Goal: Task Accomplishment & Management: Complete application form

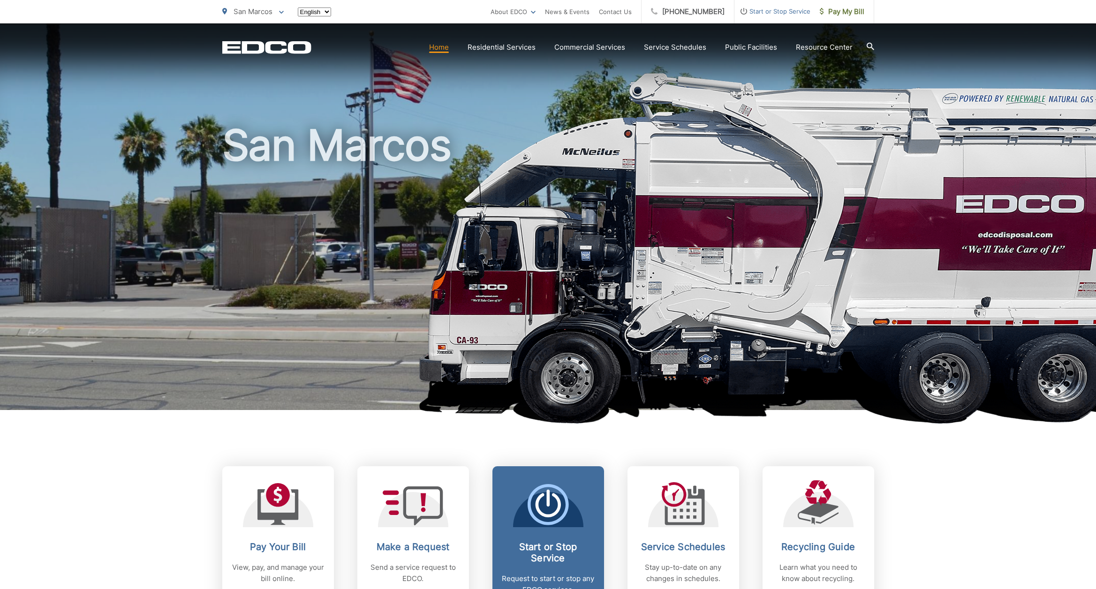
click at [560, 495] on icon at bounding box center [548, 504] width 41 height 41
click at [540, 498] on icon at bounding box center [547, 506] width 25 height 24
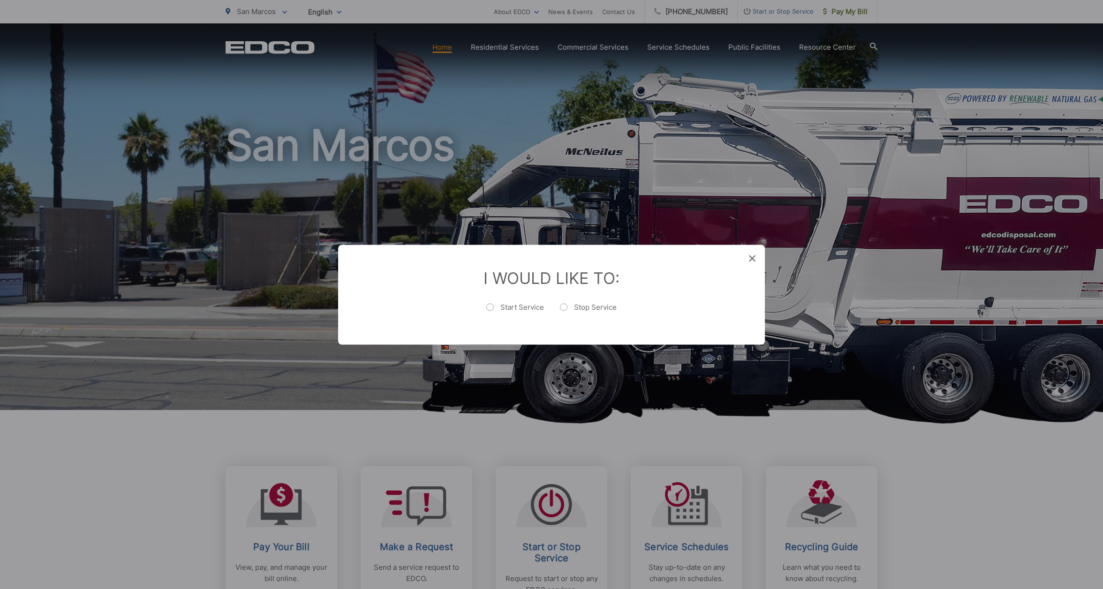
click at [491, 307] on label "Start Service" at bounding box center [515, 311] width 58 height 19
radio input "true"
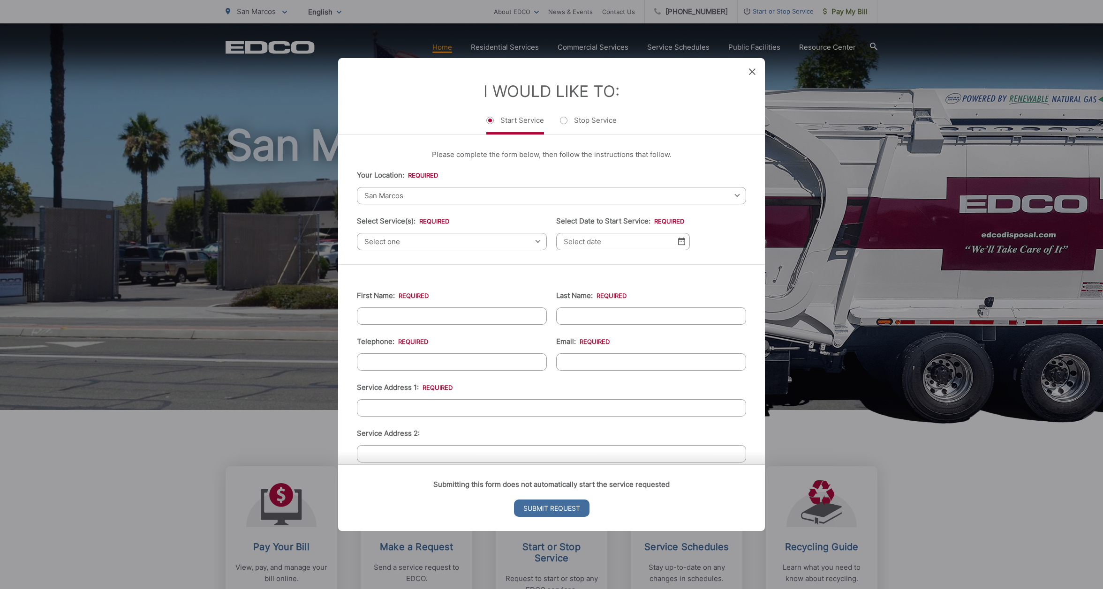
click at [424, 239] on span "Select one" at bounding box center [452, 241] width 190 height 17
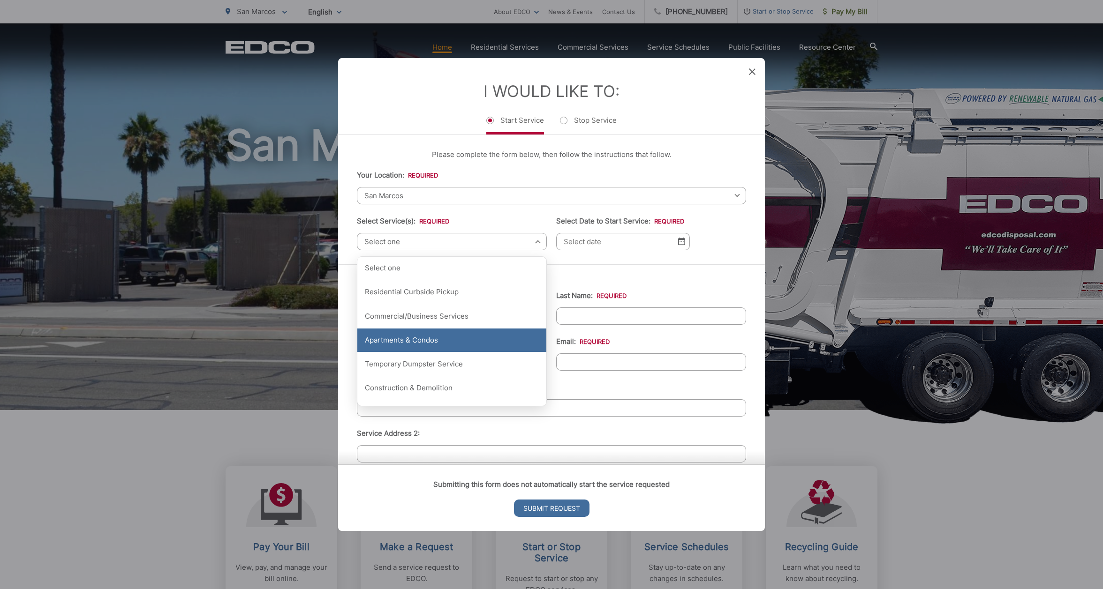
click at [422, 348] on div "Apartments & Condos" at bounding box center [451, 340] width 189 height 23
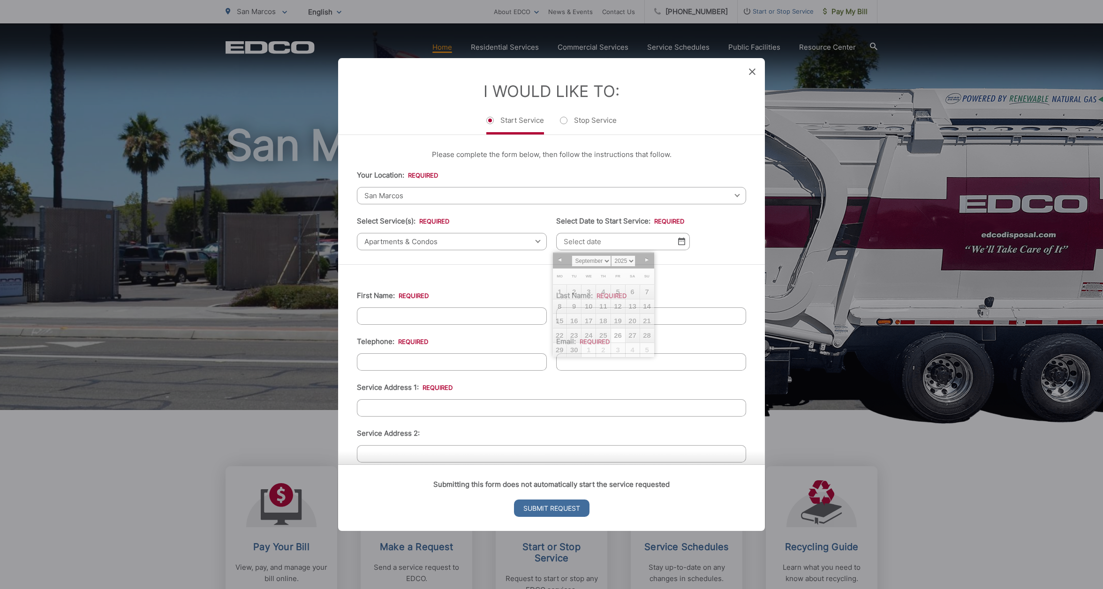
click at [611, 243] on input "Select Date to Start Service: *" at bounding box center [623, 241] width 134 height 17
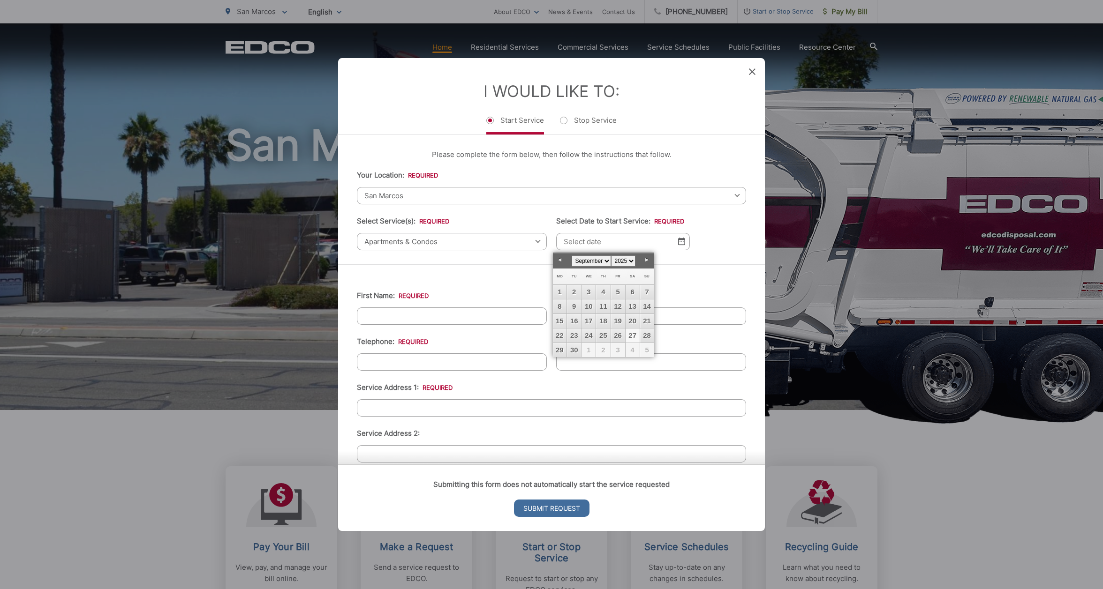
click at [633, 332] on link "27" at bounding box center [633, 336] width 14 height 14
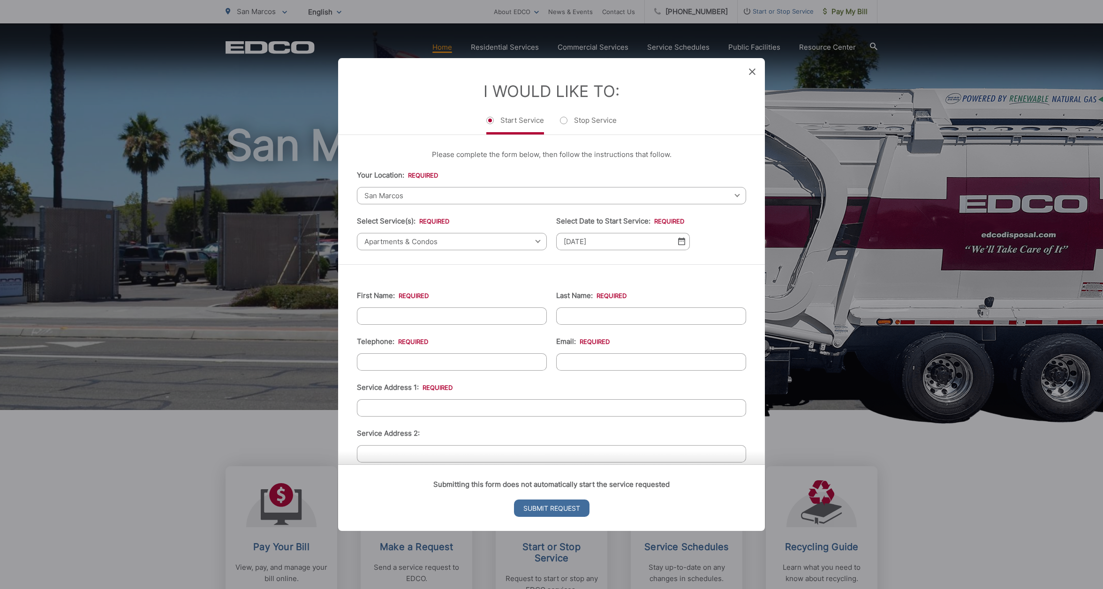
click at [679, 241] on img at bounding box center [681, 242] width 7 height 8
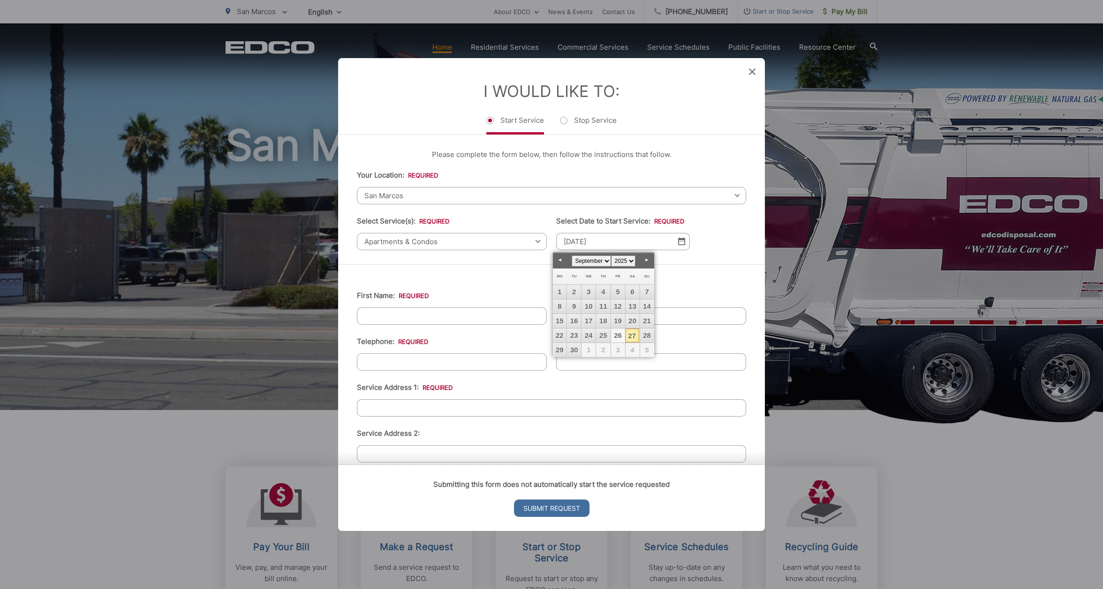
click at [622, 335] on link "26" at bounding box center [618, 336] width 14 height 14
type input "[DATE]"
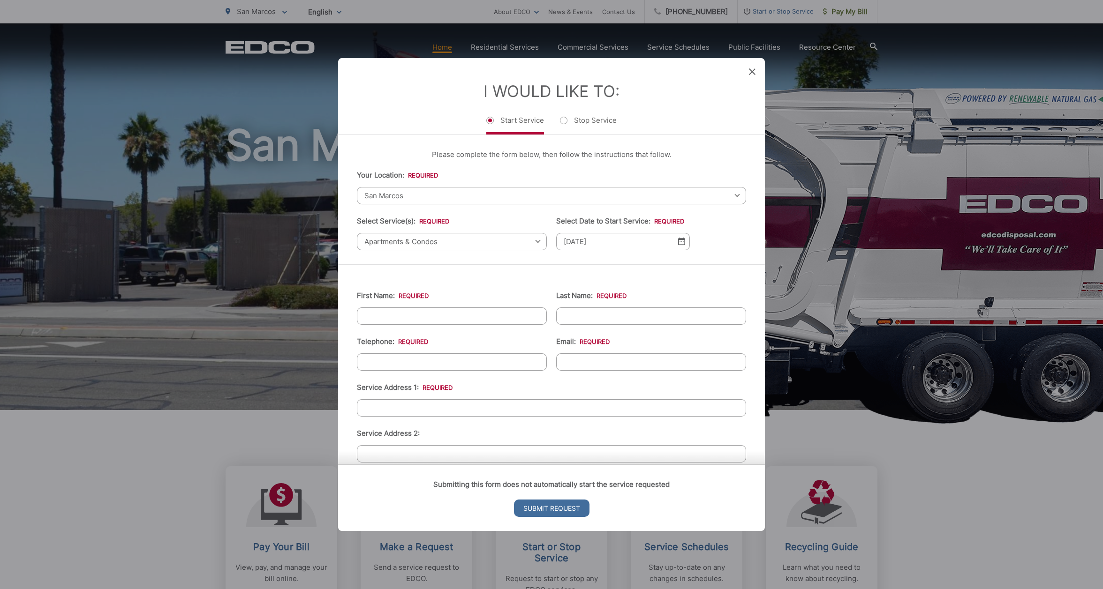
click at [423, 306] on li "First Name: *" at bounding box center [452, 307] width 190 height 35
click at [430, 318] on input "First Name: *" at bounding box center [452, 316] width 190 height 17
type input "[PERSON_NAME]"
type input "[EMAIL_ADDRESS][DOMAIN_NAME]"
type input "[STREET_ADDRESS], [STREET_ADDRESS]"
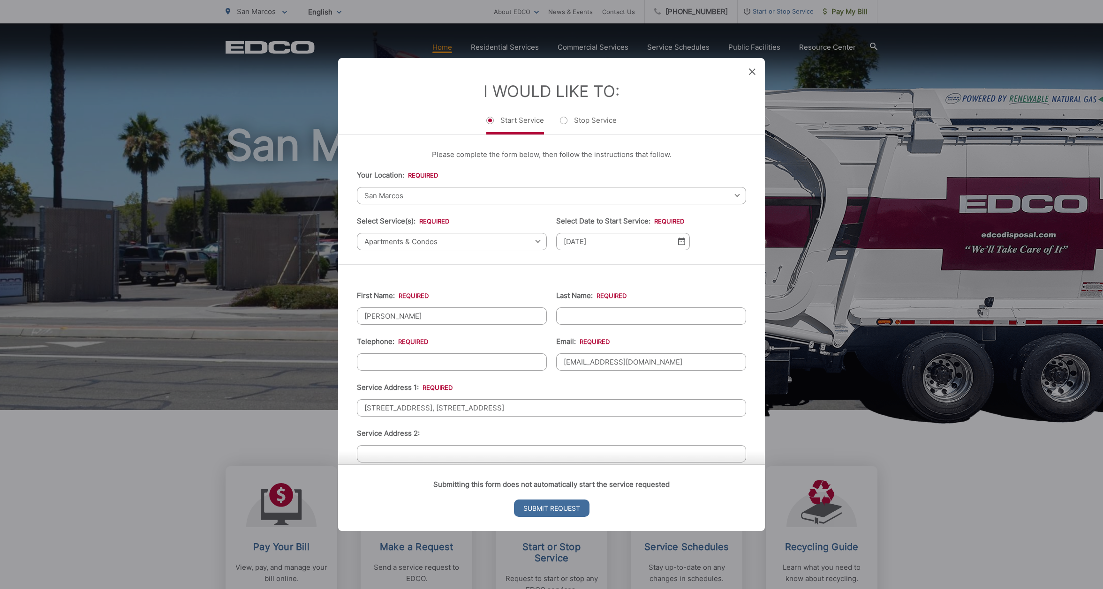
type input "San Marcos"
type input "92078"
click at [605, 322] on input "Last Name: *" at bounding box center [651, 316] width 190 height 17
type input "[PERSON_NAME]"
click at [489, 364] on input "(___) ___-____" at bounding box center [452, 362] width 190 height 17
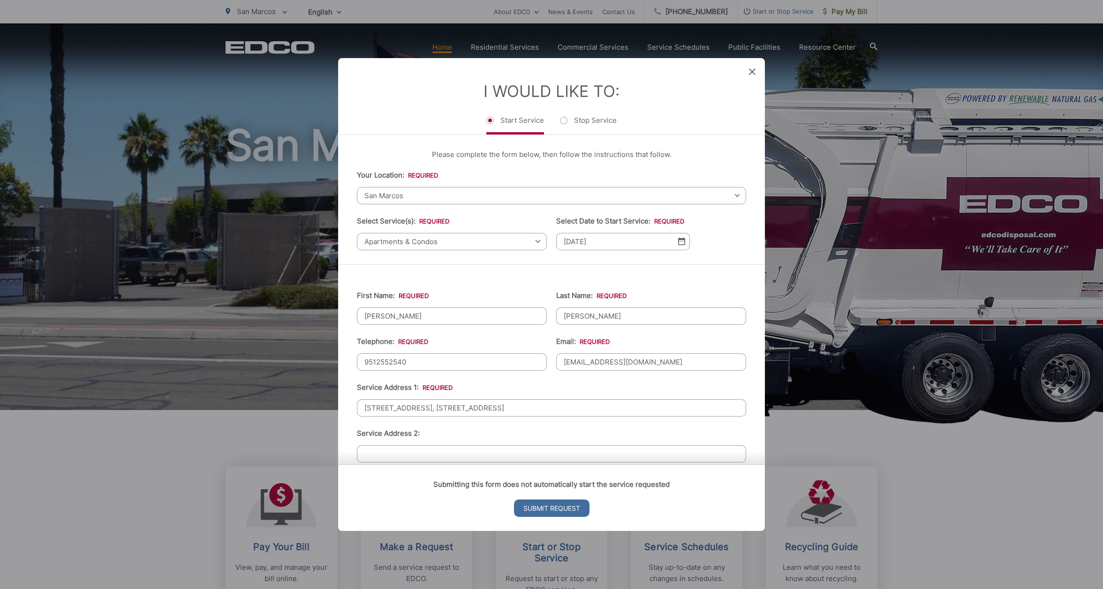
type input "[PHONE_NUMBER]"
click at [571, 429] on li "Service Address 2:" at bounding box center [551, 445] width 389 height 35
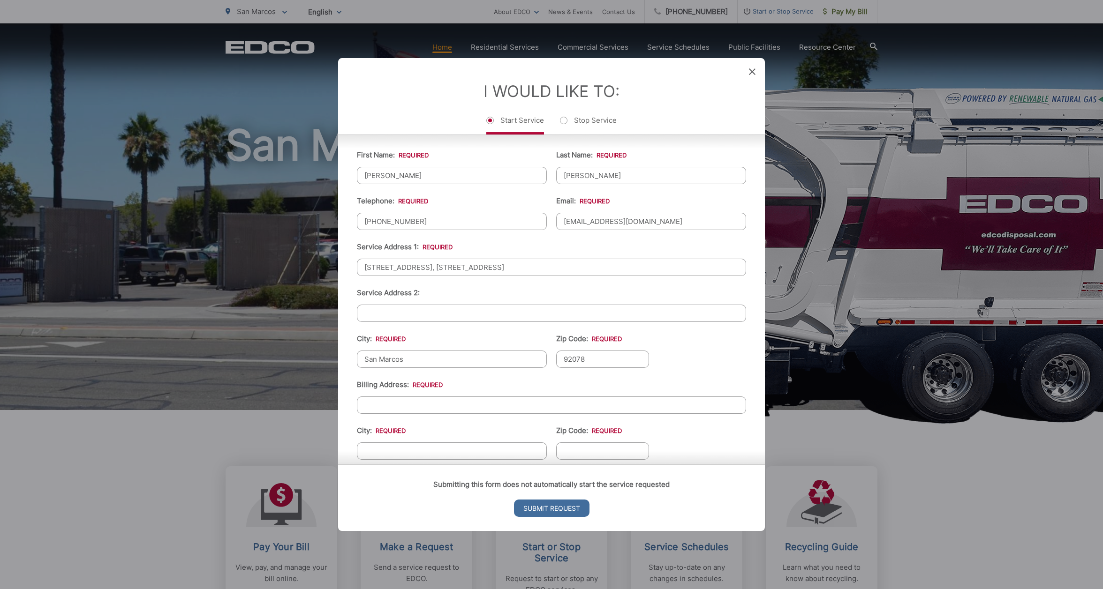
scroll to position [132, 0]
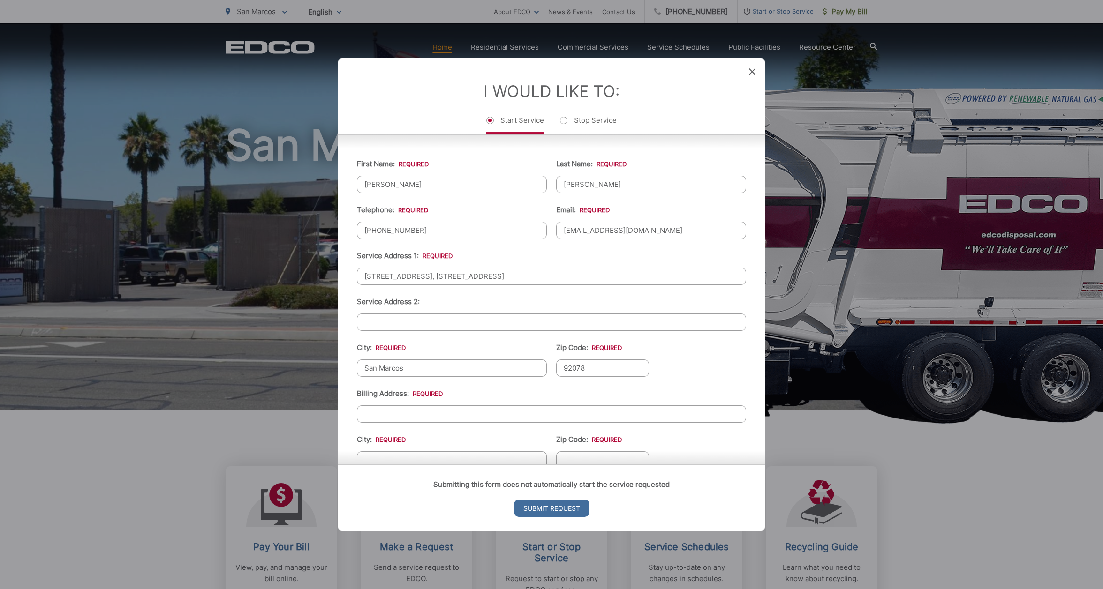
click at [448, 412] on input "Billing Address: *" at bounding box center [551, 414] width 389 height 17
type input "[STREET_ADDRESS], [STREET_ADDRESS]"
type input "San Marcos"
type input "92078"
click at [716, 438] on ul "First Name: * [PERSON_NAME] Last Name: * [PERSON_NAME] Telephone: * [PHONE_NUMB…" at bounding box center [551, 352] width 389 height 410
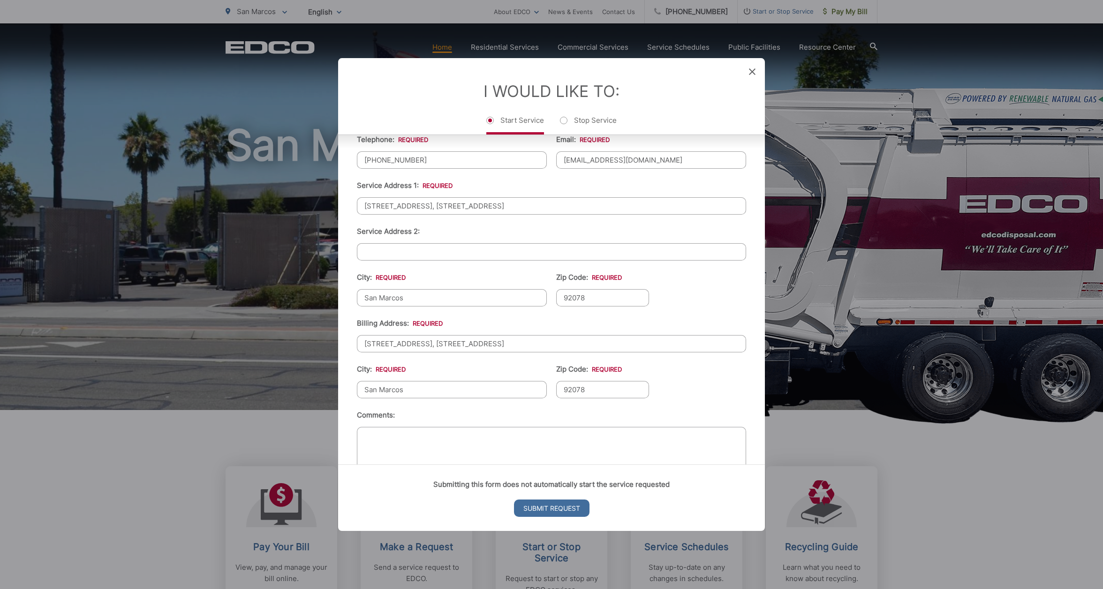
scroll to position [238, 0]
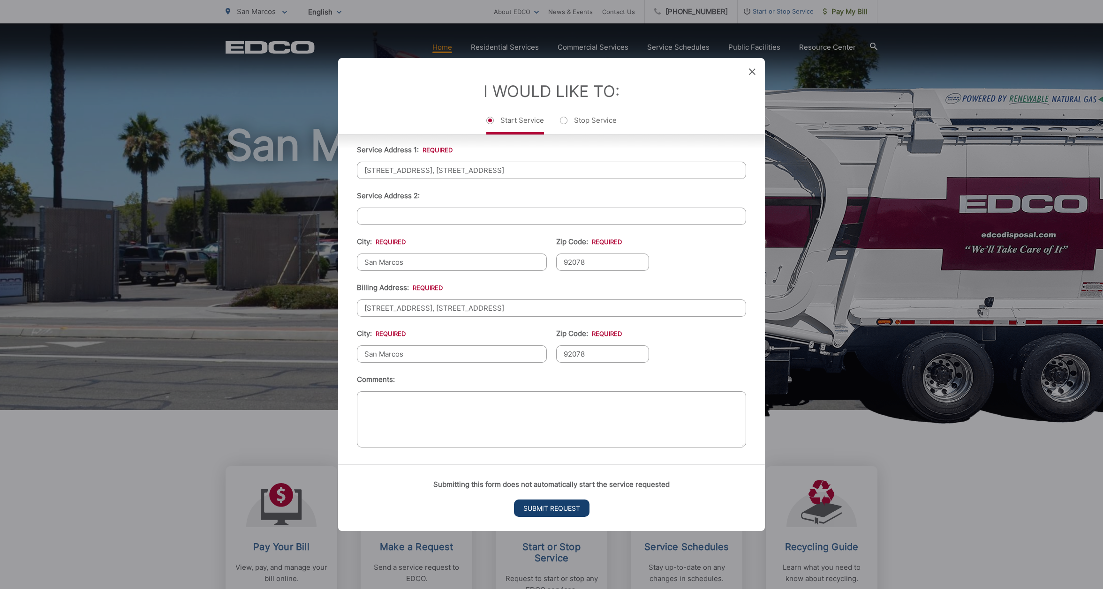
click at [574, 507] on input "Submit Request" at bounding box center [551, 508] width 75 height 17
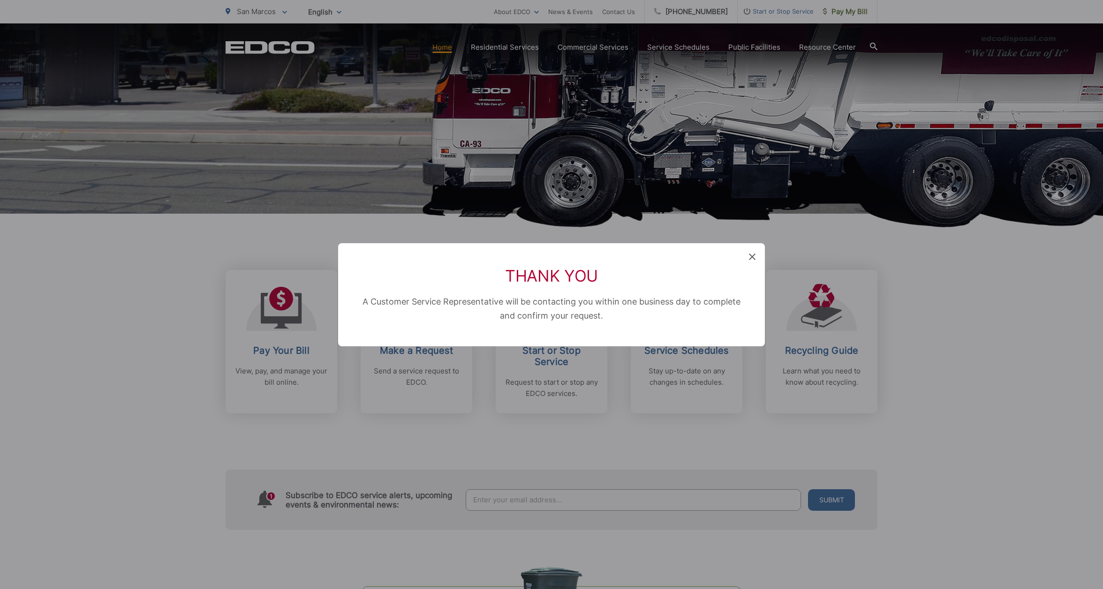
scroll to position [0, 0]
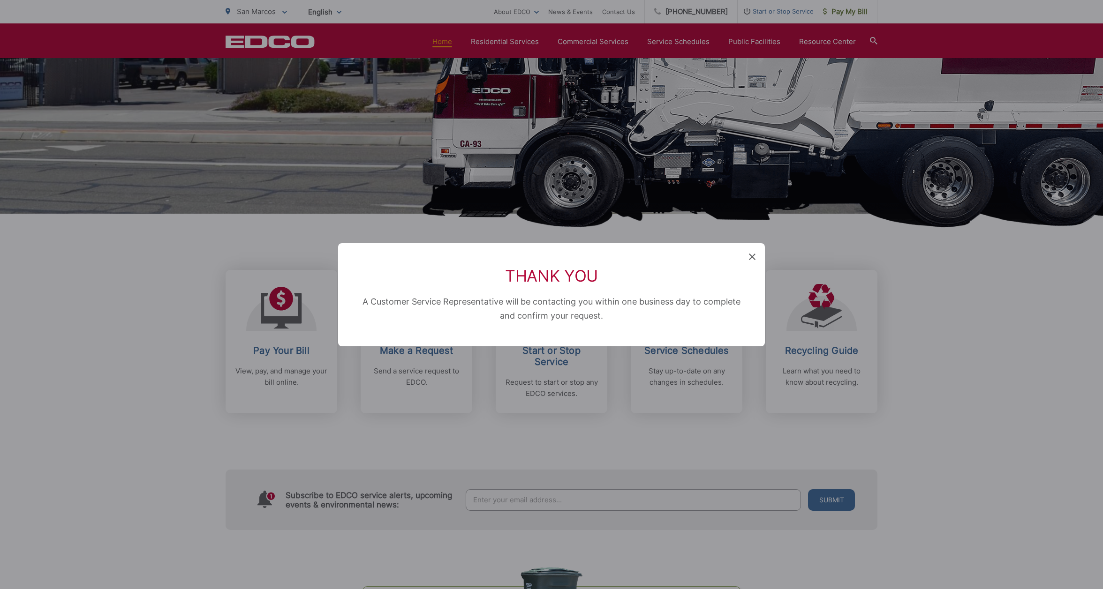
click at [754, 254] on icon at bounding box center [752, 257] width 7 height 7
